Goal: Navigation & Orientation: Find specific page/section

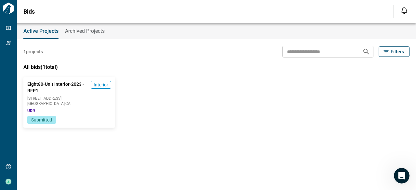
drag, startPoint x: 112, startPoint y: 14, endPoint x: 151, endPoint y: 7, distance: 39.2
click at [113, 14] on div "Bids Notifications *** ****** **** Mark all as read No notifications yet We'll …" at bounding box center [208, 11] width 416 height 23
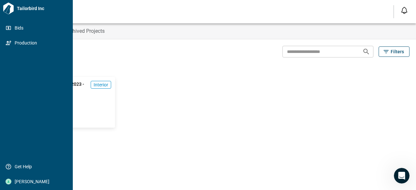
click at [16, 8] on span "Tailorbird Inc" at bounding box center [42, 8] width 56 height 6
click at [8, 8] on icon at bounding box center [9, 9] width 12 height 12
click at [17, 28] on span "Bids" at bounding box center [37, 28] width 53 height 6
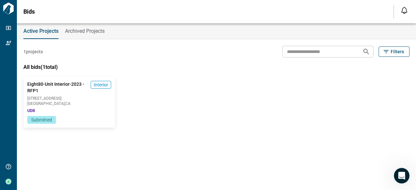
click at [171, 70] on div "Eight80-Unit Interior-2023 - RFP1 Interior [STREET_ADDRESS] [GEOGRAPHIC_DATA] S…" at bounding box center [213, 96] width 392 height 64
click at [157, 50] on div "1 projects ​ Filters" at bounding box center [216, 52] width 386 height 12
click at [91, 32] on span "Archived Projects" at bounding box center [85, 31] width 40 height 6
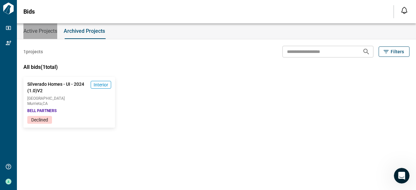
click at [44, 28] on span "Active Projects" at bounding box center [40, 31] width 34 height 6
